Goal: Task Accomplishment & Management: Use online tool/utility

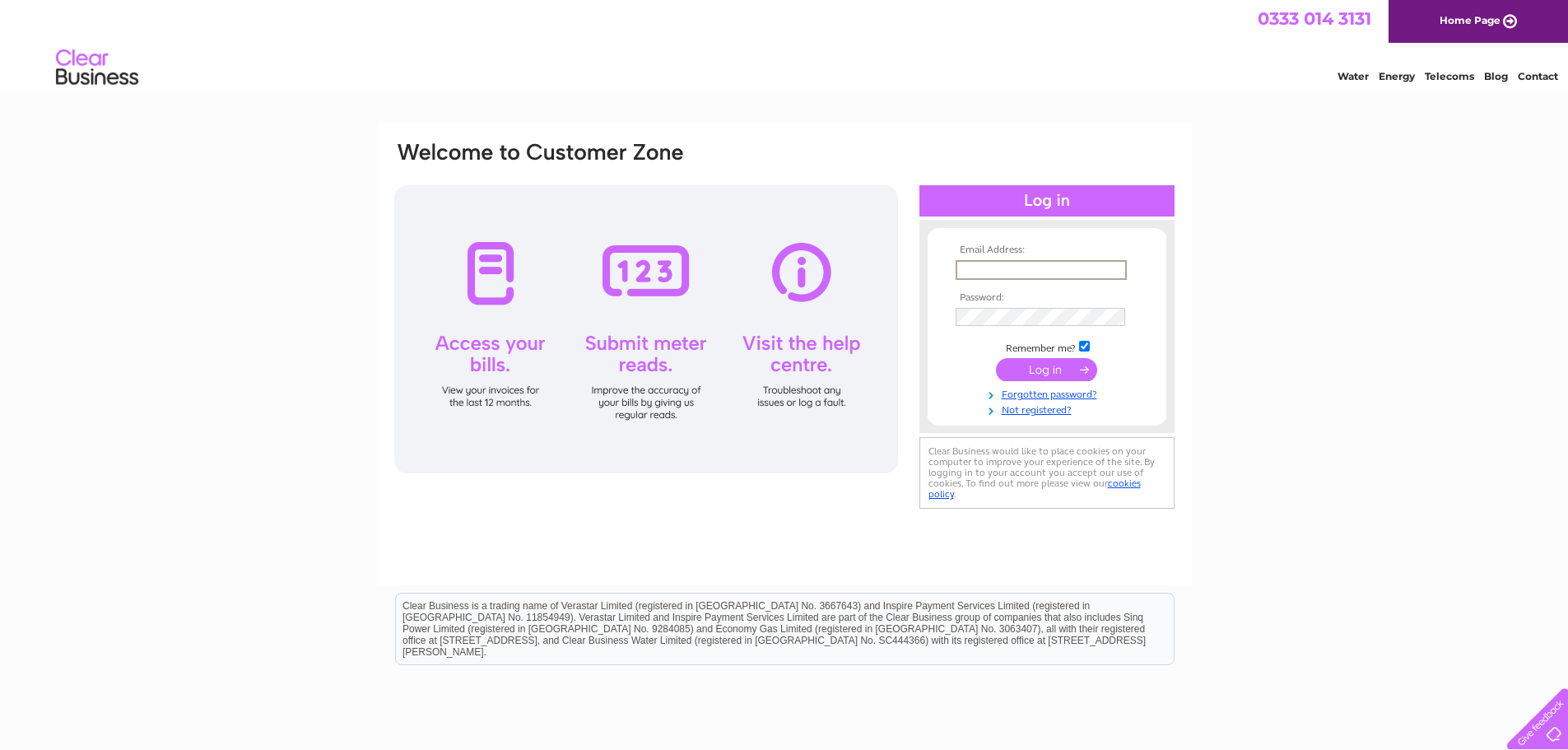
click at [987, 269] on input "text" at bounding box center [1042, 270] width 171 height 20
type input "[PERSON_NAME][EMAIL_ADDRESS][DOMAIN_NAME]"
click at [1033, 368] on input "submit" at bounding box center [1047, 368] width 101 height 23
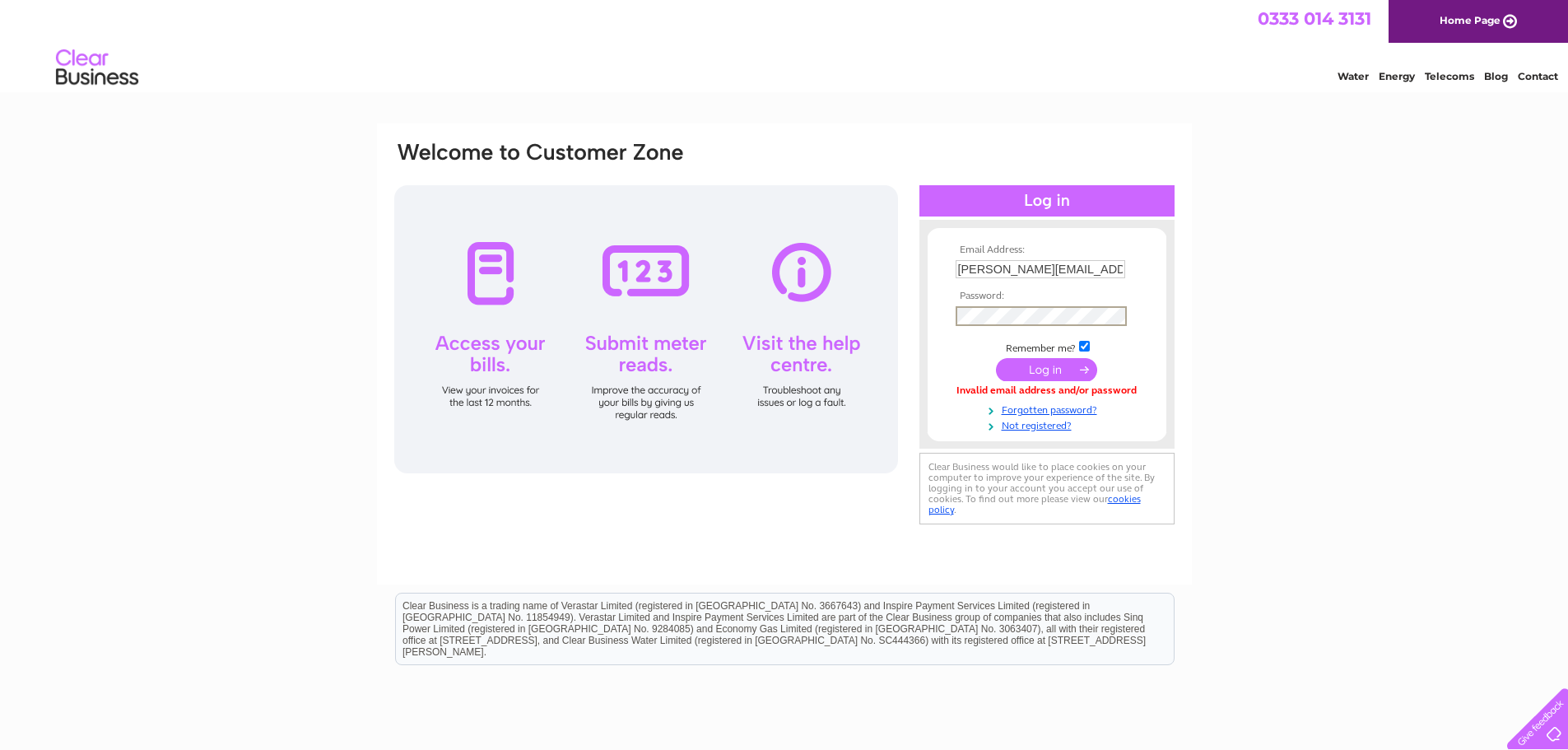
click at [996, 359] on input "submit" at bounding box center [1047, 370] width 101 height 23
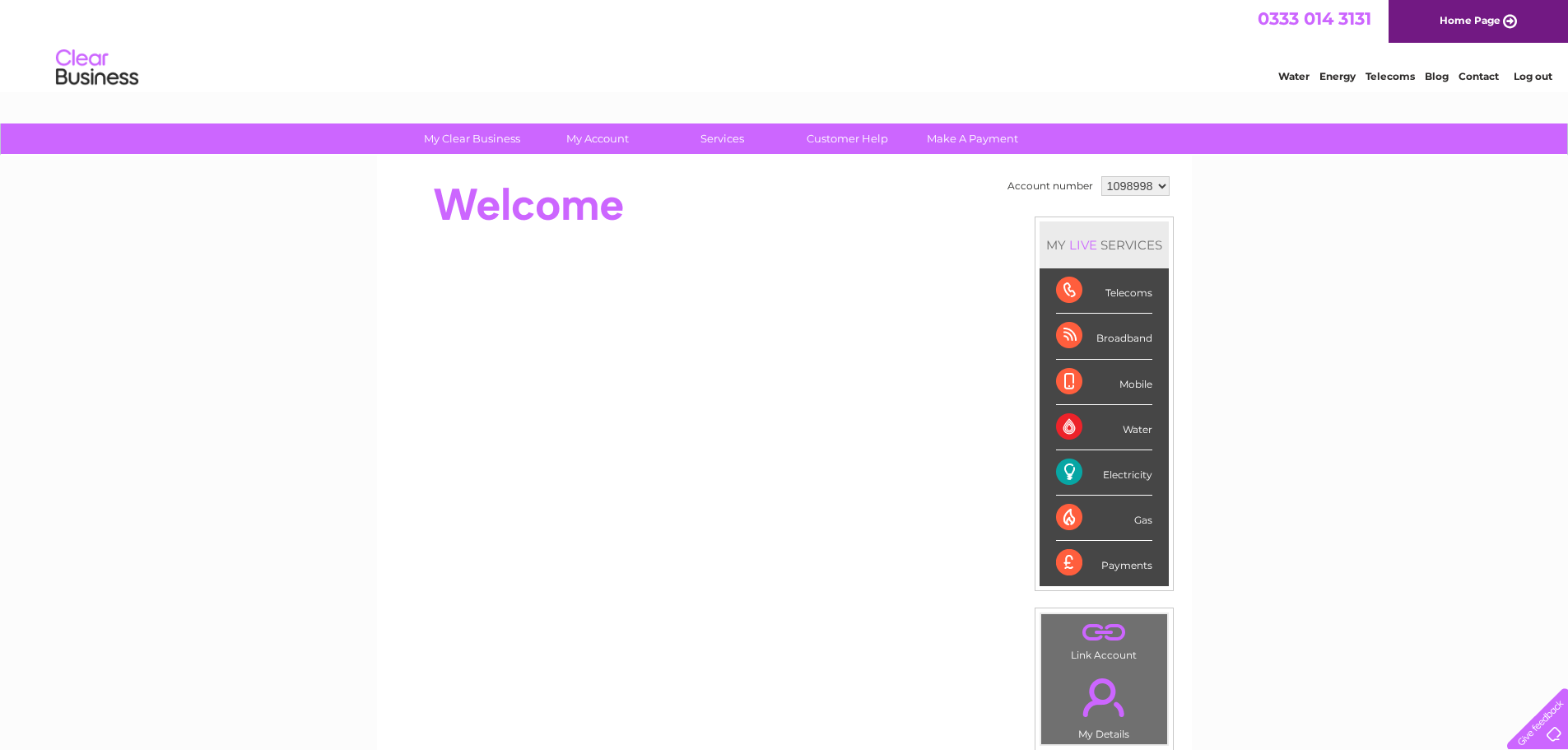
click at [1119, 477] on div "Electricity" at bounding box center [1104, 473] width 96 height 46
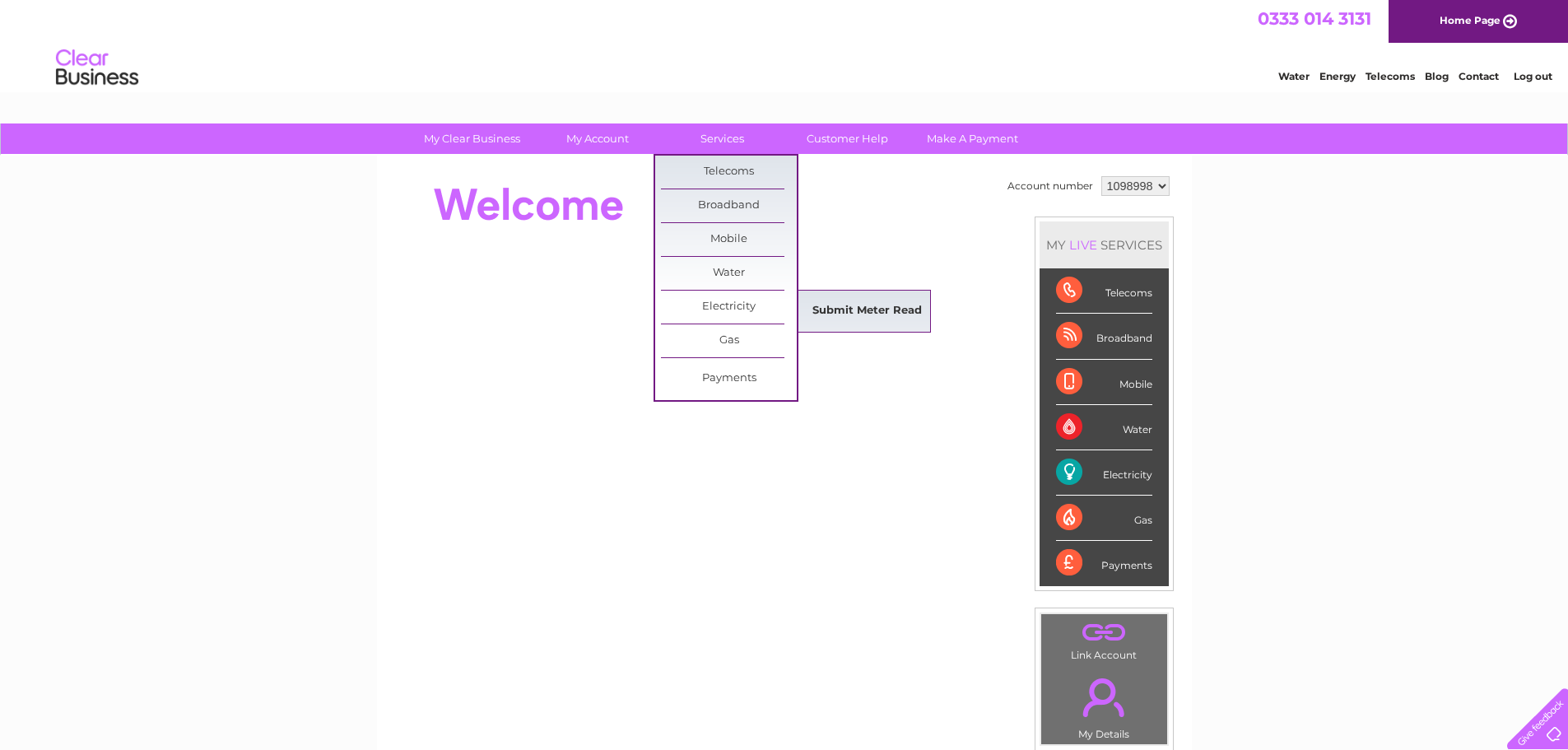
click at [852, 316] on link "Submit Meter Read" at bounding box center [867, 311] width 136 height 33
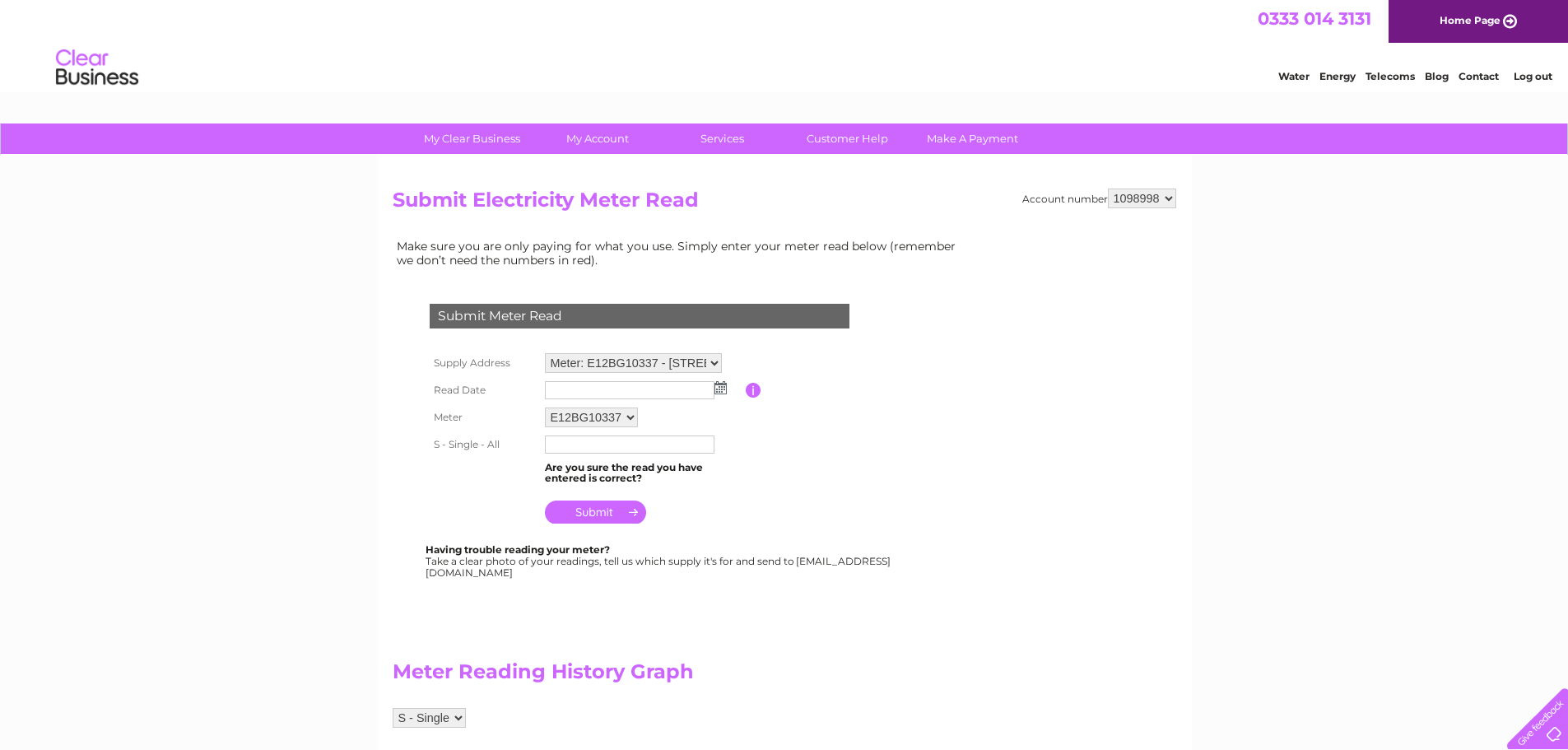
click at [721, 389] on img at bounding box center [721, 387] width 12 height 13
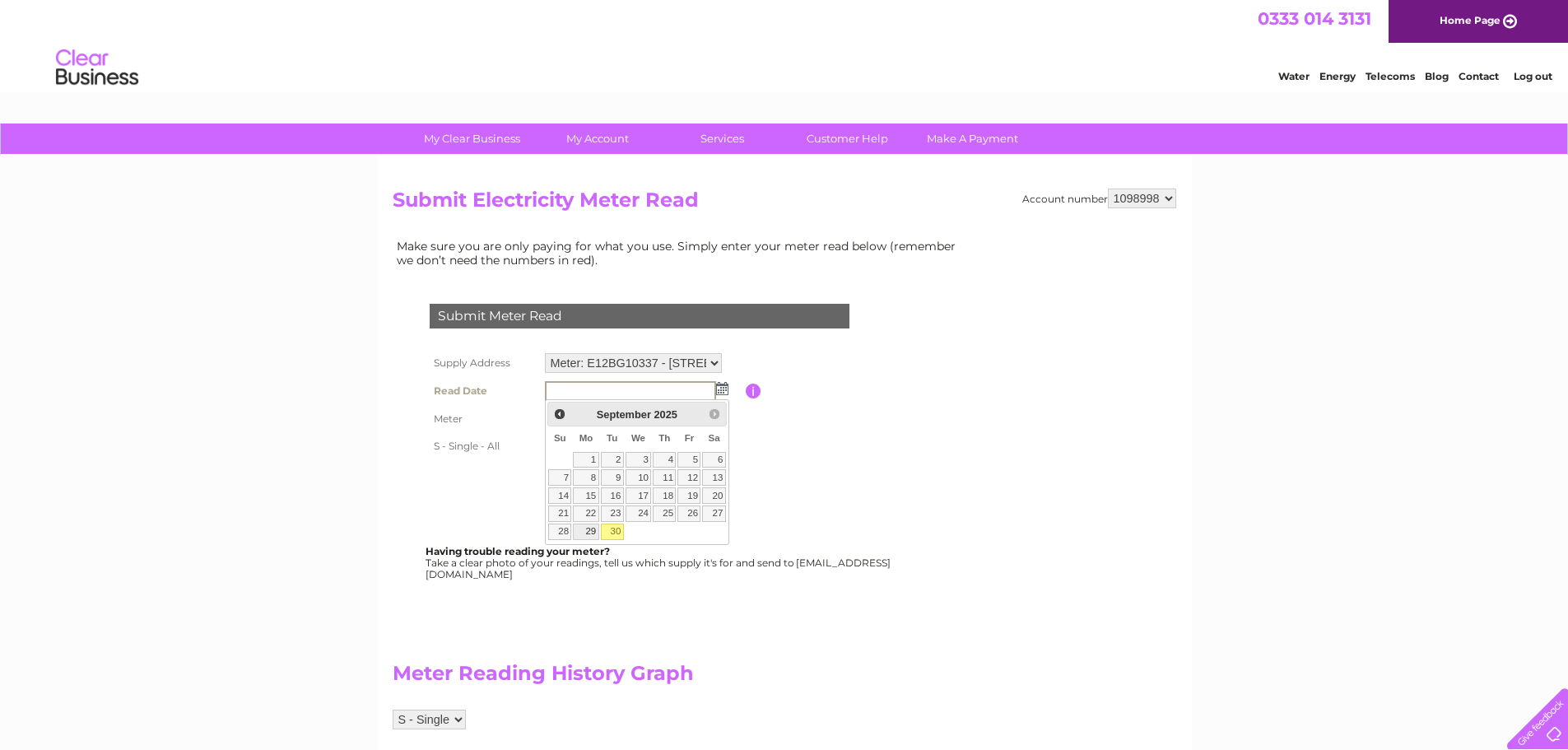
click at [593, 528] on link "29" at bounding box center [586, 531] width 26 height 17
type input "[DATE]"
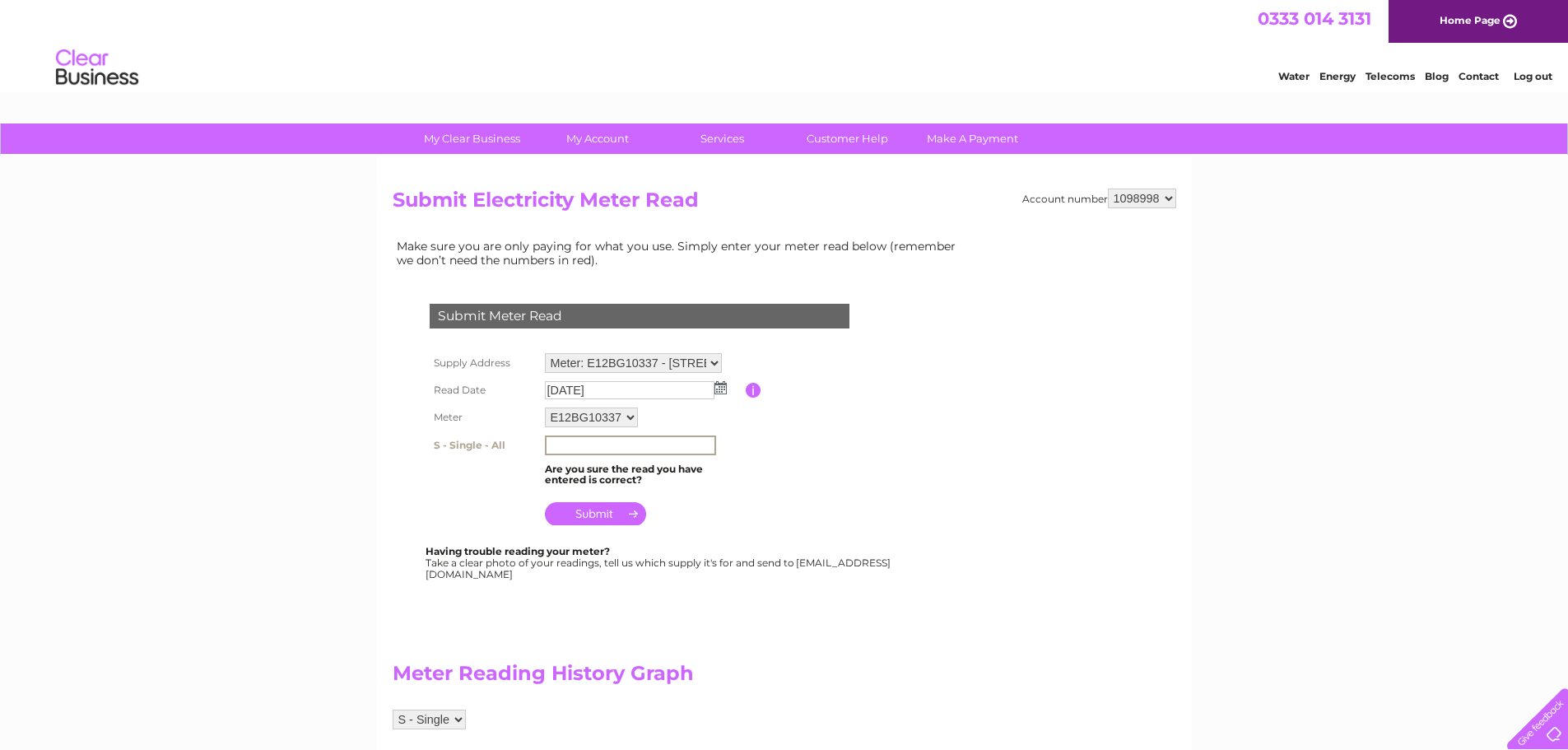
click at [641, 437] on input "text" at bounding box center [631, 446] width 171 height 20
click at [701, 450] on input "4596" at bounding box center [631, 446] width 171 height 20
click at [644, 444] on input "4596" at bounding box center [631, 446] width 171 height 20
type input "4"
type input "4596"
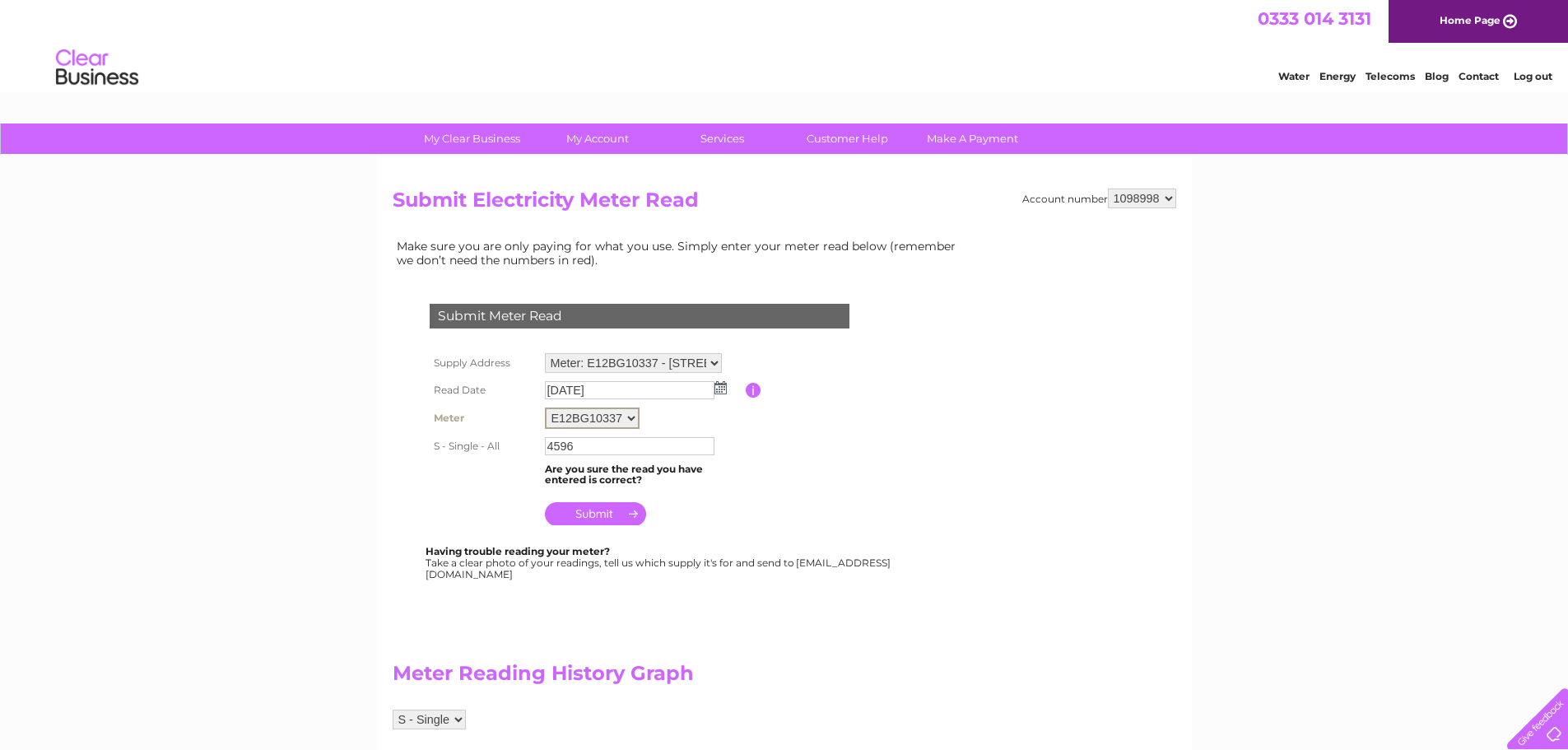
click at [630, 415] on select "E12BG10337" at bounding box center [592, 418] width 94 height 22
click at [545, 407] on select "E12BG10337" at bounding box center [592, 418] width 94 height 22
click at [754, 388] on input "button" at bounding box center [754, 390] width 16 height 15
click at [773, 452] on table "Supply Address Meter: E12BG10337 - Regents Court, Princess Street, Hull, HU2 8B…" at bounding box center [659, 439] width 468 height 180
click at [599, 510] on input "submit" at bounding box center [596, 512] width 101 height 23
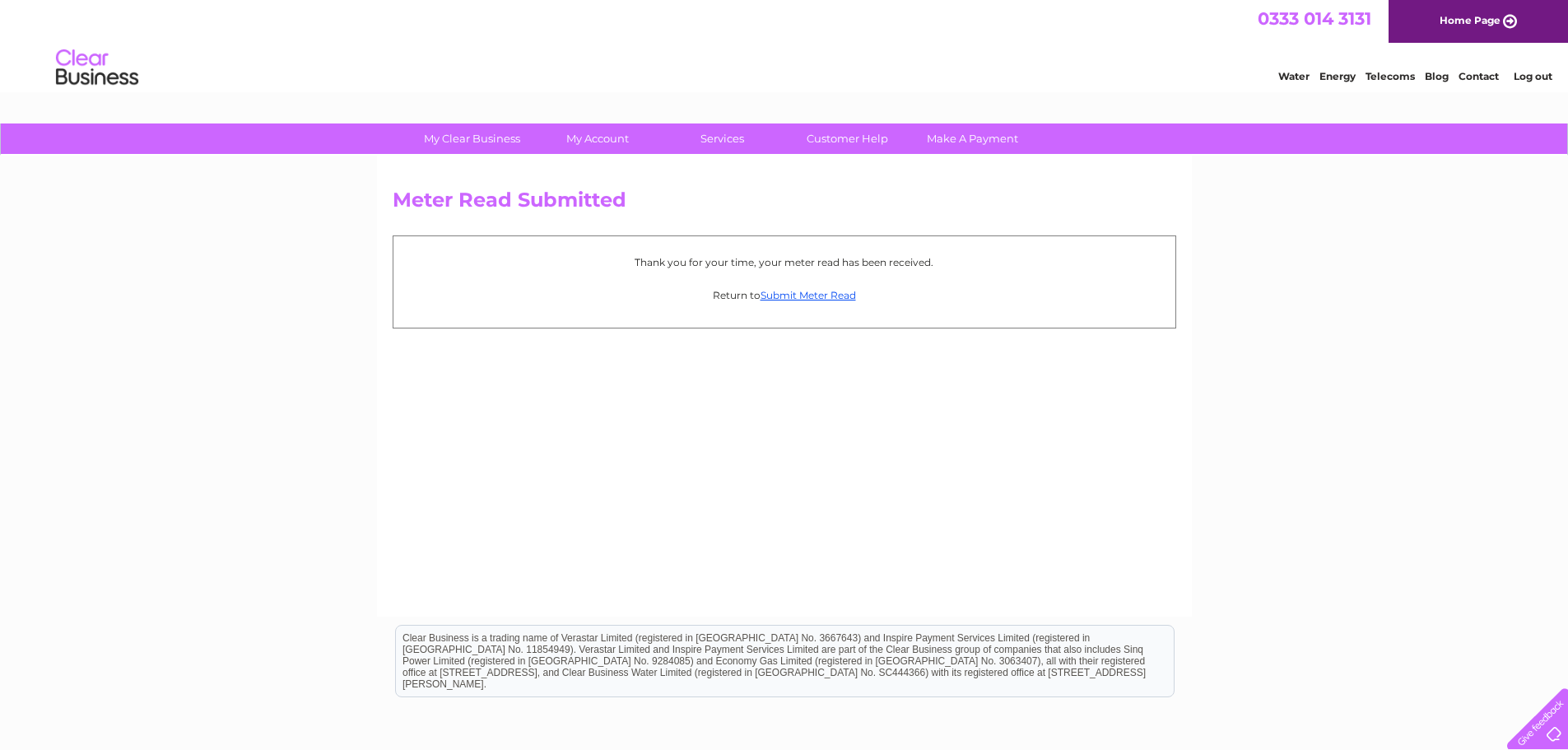
click at [1536, 76] on link "Log out" at bounding box center [1533, 75] width 39 height 12
